Goal: Information Seeking & Learning: Find specific page/section

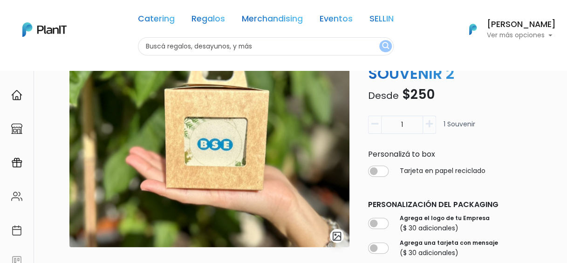
scroll to position [47, 0]
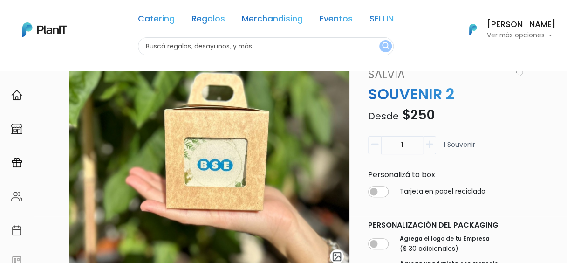
click at [220, 166] on img at bounding box center [209, 166] width 280 height 201
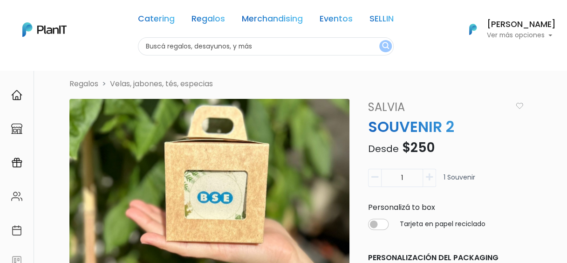
scroll to position [0, 0]
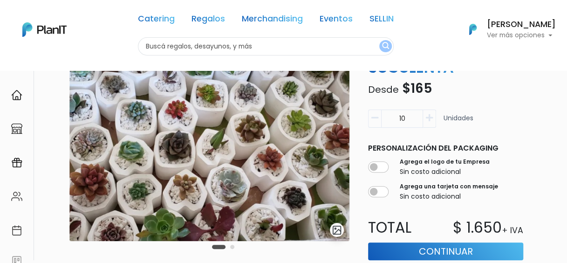
scroll to position [93, 0]
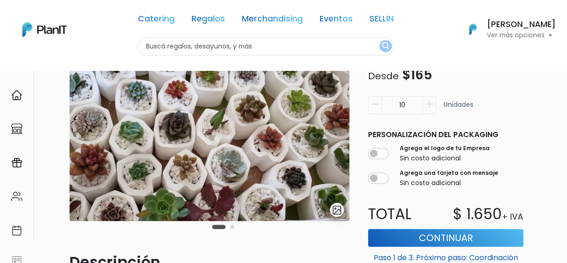
click at [230, 225] on button "Carousel Page 2" at bounding box center [232, 226] width 4 height 4
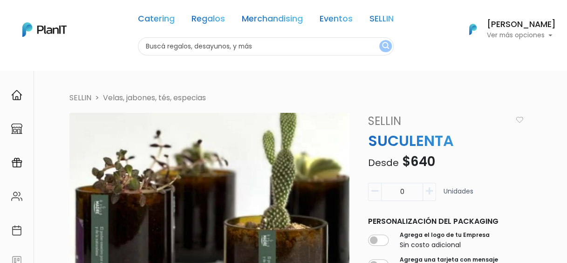
click at [208, 51] on input "text" at bounding box center [266, 46] width 256 height 18
click at [207, 49] on input "text" at bounding box center [266, 46] width 256 height 18
type input "b"
type input "palo de agua"
click at [387, 50] on img "submit" at bounding box center [385, 46] width 7 height 9
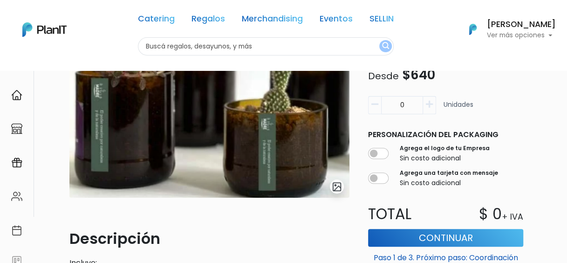
scroll to position [50, 0]
